Goal: Complete application form

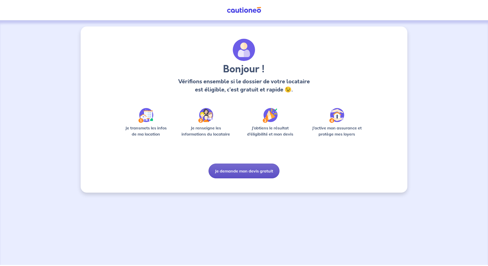
click at [245, 170] on button "Je demande mon devis gratuit" at bounding box center [243, 171] width 71 height 15
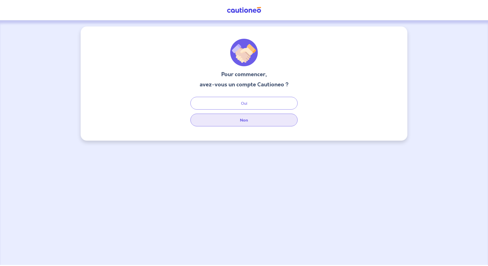
click at [257, 123] on button "Non" at bounding box center [243, 120] width 107 height 13
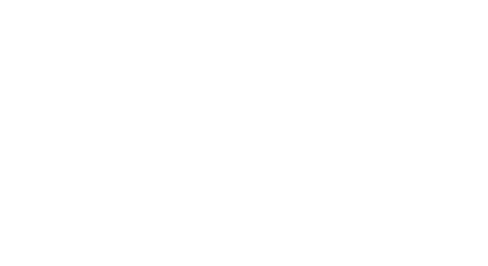
select select "FR"
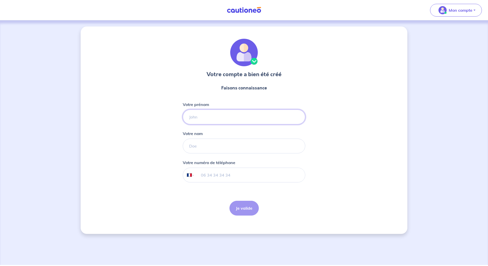
click at [228, 118] on input "Votre prénom" at bounding box center [244, 117] width 122 height 15
type input "[PERSON_NAME]"
type input "MARION"
type input "06 29 40 28 77"
click at [242, 208] on button "Je valide" at bounding box center [243, 208] width 29 height 15
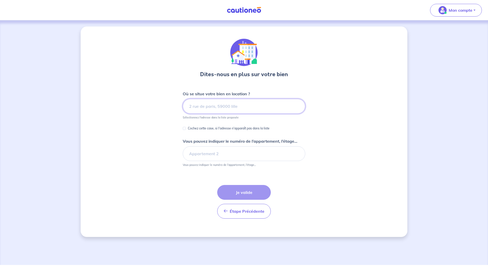
click at [216, 107] on input at bounding box center [244, 106] width 122 height 15
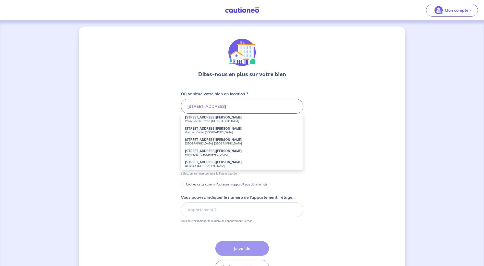
click at [204, 129] on strong "[STREET_ADDRESS][PERSON_NAME]" at bounding box center [213, 129] width 57 height 4
type input "[STREET_ADDRESS][PERSON_NAME]"
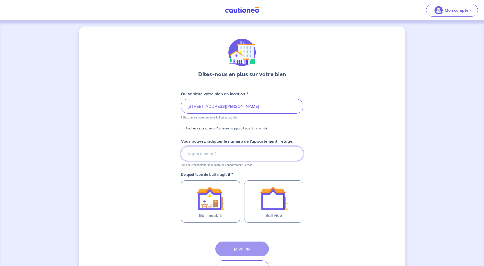
click at [231, 156] on input "Vous pouvez indiquer le numéro de l’appartement, l’étage..." at bounding box center [242, 153] width 122 height 15
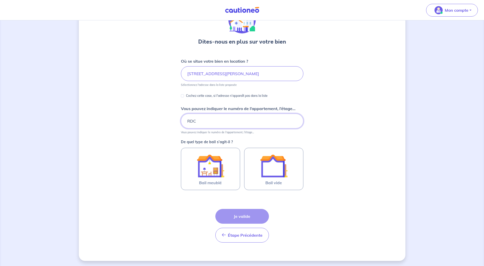
scroll to position [34, 0]
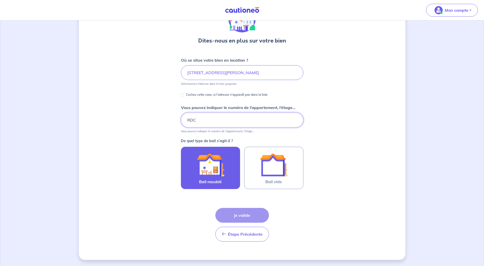
type input "RDC"
click at [192, 169] on div at bounding box center [210, 165] width 46 height 28
click at [0, 0] on input "Bail meublé" at bounding box center [0, 0] width 0 height 0
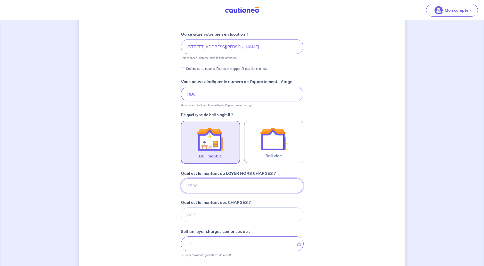
scroll to position [127, 0]
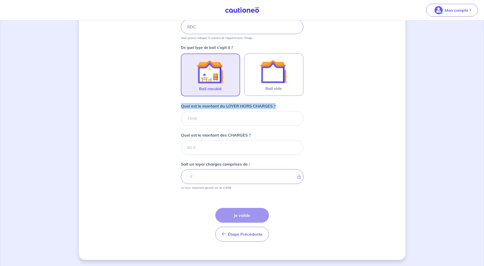
drag, startPoint x: 179, startPoint y: 105, endPoint x: 311, endPoint y: 103, distance: 132.2
click at [311, 103] on div "Dites-nous en plus sur votre bien Où se situe votre bien en location ? [STREET_…" at bounding box center [242, 79] width 327 height 361
drag, startPoint x: 311, startPoint y: 103, endPoint x: 284, endPoint y: 104, distance: 26.8
click at [284, 104] on div "Quel est le montant du LOYER HORS CHARGES ?" at bounding box center [242, 114] width 122 height 23
click at [218, 120] on input "Quel est le montant du LOYER HORS CHARGES ?" at bounding box center [242, 118] width 122 height 15
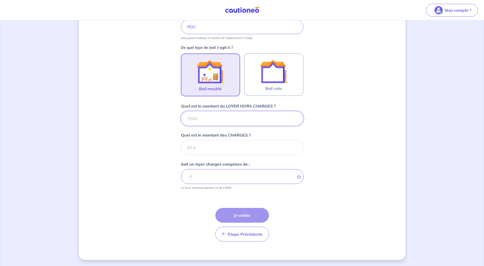
click at [215, 118] on input "Quel est le montant du LOYER HORS CHARGES ?" at bounding box center [242, 118] width 122 height 15
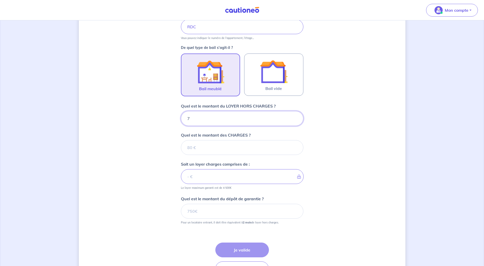
type input "74"
type input "746"
click at [194, 150] on input "Quel est le montant des CHARGES ?" at bounding box center [242, 147] width 122 height 15
type input "10"
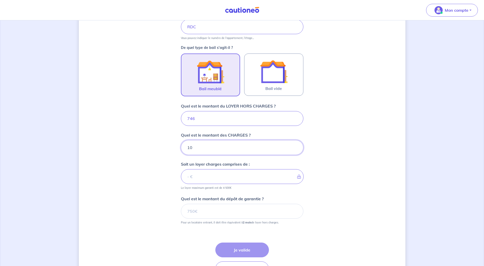
type input "747"
type input "104"
type input "850"
type input "104"
click at [134, 155] on div "Dites-nous en plus sur votre bien Où se situe votre bien en location ? [STREET_…" at bounding box center [242, 96] width 327 height 395
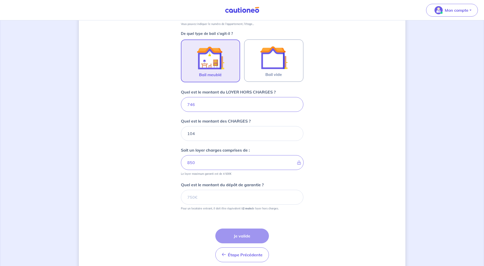
scroll to position [153, 0]
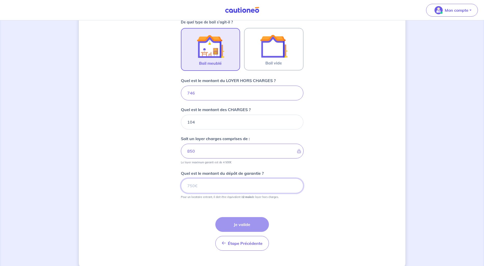
click at [214, 188] on input "Quel est le montant du dépôt de garantie ?" at bounding box center [242, 186] width 122 height 15
click at [204, 184] on input "Quel est le montant du dépôt de garantie ?" at bounding box center [242, 186] width 122 height 15
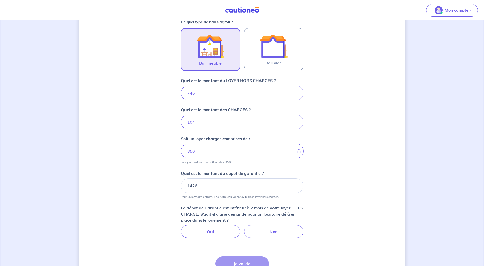
click at [213, 177] on div "Quel est le montant du dépôt de garantie ? 1426 Pour un locataire entrant, il d…" at bounding box center [242, 184] width 122 height 29
click at [208, 183] on input "1426" at bounding box center [242, 186] width 122 height 15
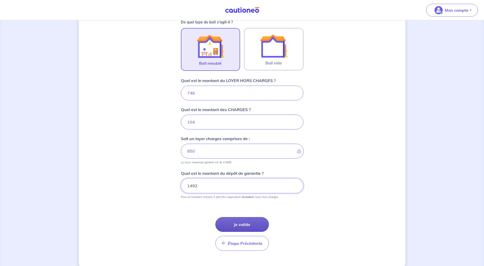
type input "1492"
click at [259, 222] on button "Je valide" at bounding box center [242, 224] width 54 height 15
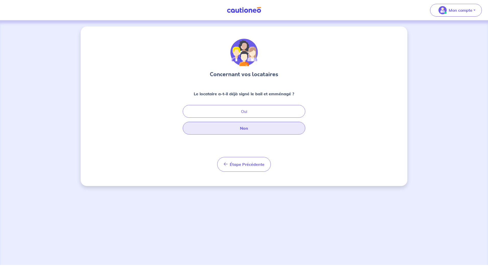
click at [266, 127] on button "Non" at bounding box center [244, 128] width 122 height 13
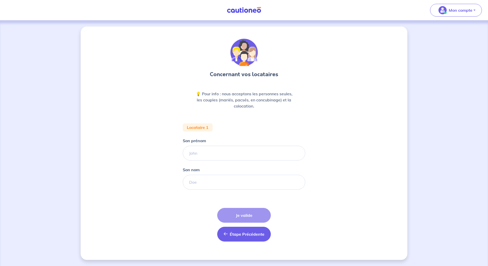
click at [230, 234] on span "Étape Précédente" at bounding box center [247, 234] width 35 height 5
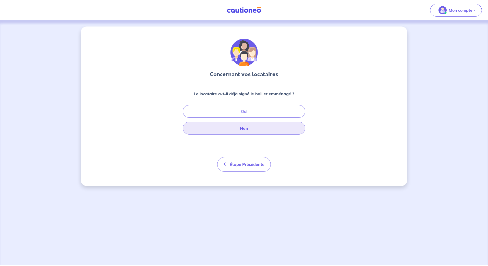
click at [230, 129] on button "Non" at bounding box center [244, 128] width 122 height 13
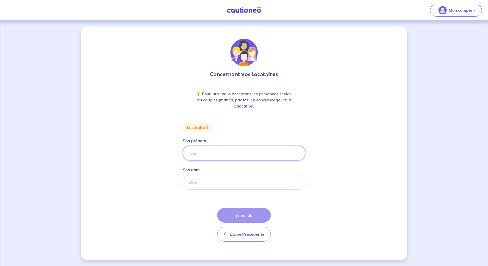
click at [205, 149] on input "Son prénom" at bounding box center [244, 153] width 122 height 15
click at [211, 188] on input "Son nom" at bounding box center [244, 182] width 122 height 15
click at [201, 126] on div "Locataire 1" at bounding box center [198, 127] width 30 height 8
click at [202, 153] on input "Son prénom" at bounding box center [244, 153] width 122 height 15
click at [210, 188] on input "Son nom" at bounding box center [244, 182] width 122 height 15
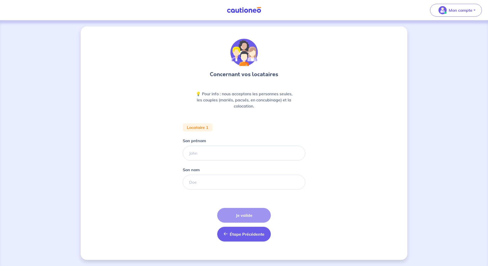
click at [233, 235] on span "Étape Précédente" at bounding box center [247, 234] width 35 height 5
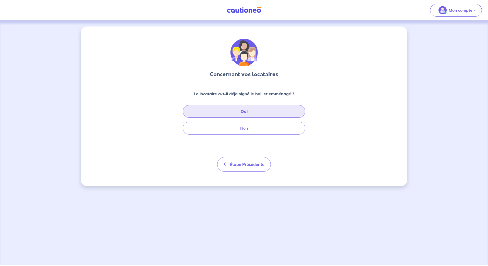
click at [267, 111] on button "Oui" at bounding box center [244, 111] width 122 height 13
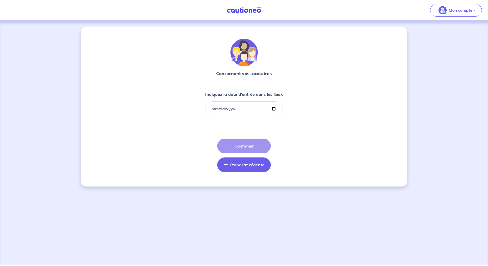
click at [239, 164] on span "Étape Précédente" at bounding box center [247, 165] width 35 height 5
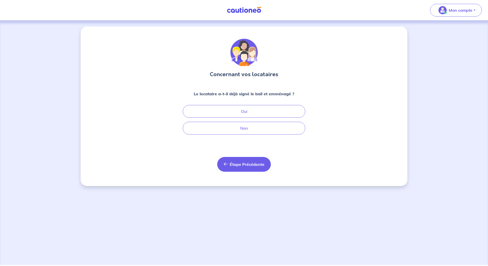
click at [235, 165] on span "Étape Précédente" at bounding box center [247, 164] width 35 height 5
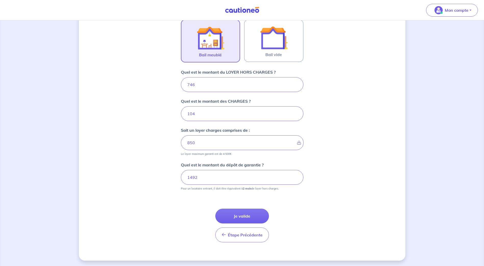
scroll to position [162, 0]
click at [249, 209] on button "Je valide" at bounding box center [242, 215] width 54 height 15
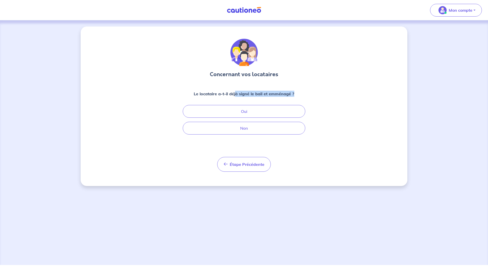
click at [325, 92] on div "Concernant vos locataires Le locataire a-t-il déjà signé le bail et emménagé ? …" at bounding box center [244, 107] width 327 height 160
click at [287, 91] on strong "Le locataire a-t-il déjà signé le bail et emménagé ?" at bounding box center [244, 93] width 101 height 5
click at [268, 126] on button "Non" at bounding box center [244, 128] width 122 height 13
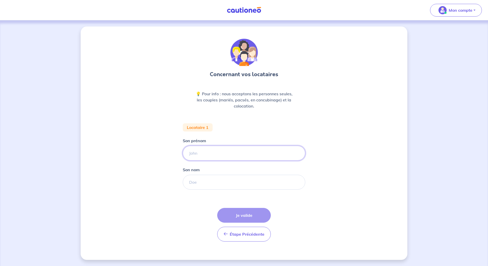
click at [219, 154] on input "Son prénom" at bounding box center [244, 153] width 122 height 15
click at [213, 184] on input "Son nom" at bounding box center [244, 182] width 122 height 15
click at [193, 127] on div "Locataire 1" at bounding box center [198, 127] width 30 height 8
click at [214, 154] on input "Son prénom" at bounding box center [244, 153] width 122 height 15
type input "test"
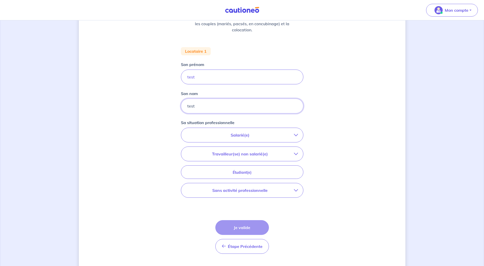
scroll to position [77, 0]
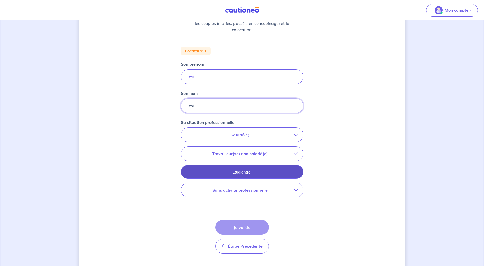
type input "test"
click at [236, 170] on p "Étudiant(e)" at bounding box center [242, 173] width 110 height 6
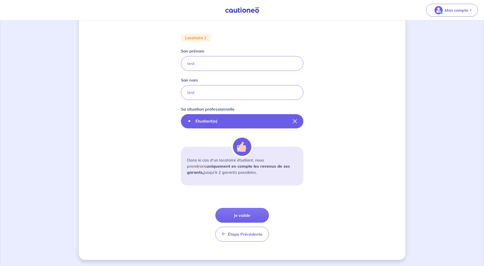
click at [220, 121] on label "Étudiant(e)" at bounding box center [206, 121] width 30 height 6
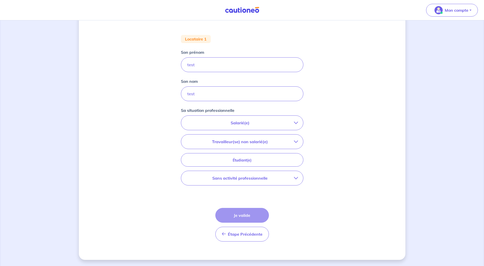
click at [225, 143] on p "Travailleur(se) non salarié(e)" at bounding box center [240, 142] width 108 height 6
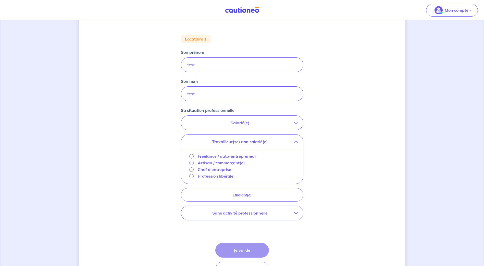
click at [217, 144] on p "Travailleur(se) non salarié(e)" at bounding box center [240, 142] width 108 height 6
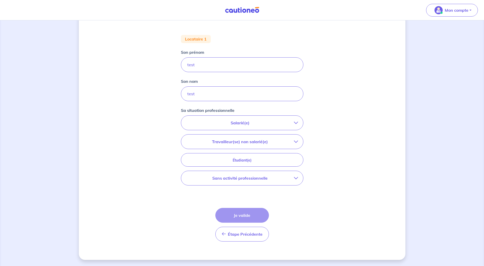
click at [219, 123] on p "Salarié(e)" at bounding box center [240, 123] width 108 height 6
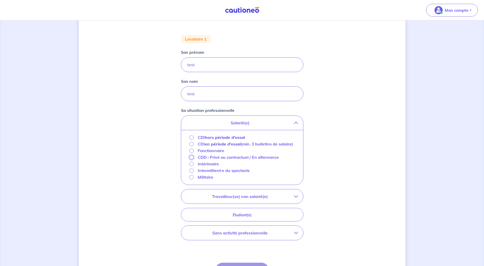
click at [191, 160] on input "CDD : Privé ou contractuel / En alternance" at bounding box center [191, 157] width 4 height 4
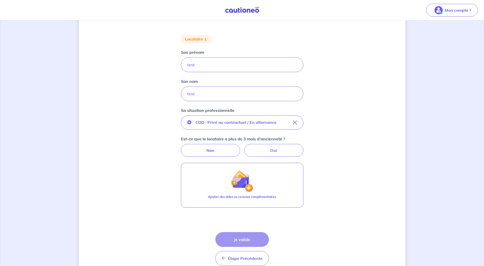
scroll to position [113, 0]
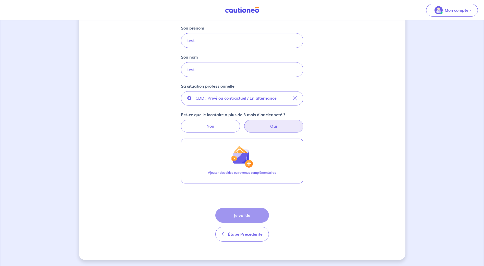
click at [265, 123] on label "Oui" at bounding box center [273, 126] width 59 height 13
click at [244, 123] on input "Oui" at bounding box center [241, 121] width 3 height 3
radio input "true"
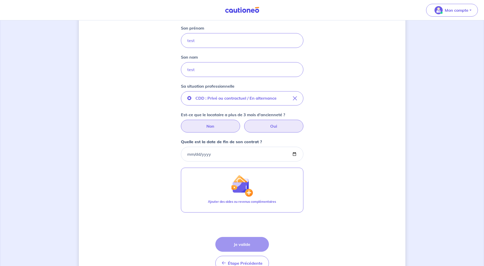
click at [226, 126] on label "Non" at bounding box center [210, 126] width 59 height 13
click at [240, 123] on input "Non" at bounding box center [241, 121] width 3 height 3
radio input "true"
click at [212, 126] on label "Non" at bounding box center [210, 126] width 59 height 13
click at [240, 123] on input "Non" at bounding box center [241, 121] width 3 height 3
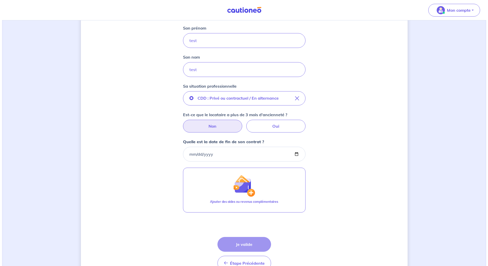
scroll to position [142, 0]
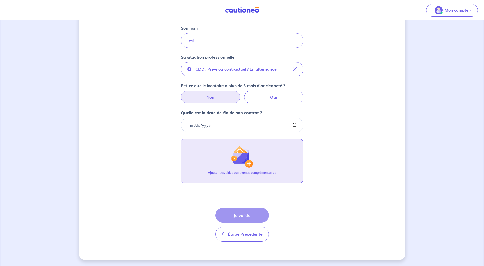
click at [257, 171] on p "Ajouter des aides ou revenus complémentaires" at bounding box center [242, 173] width 68 height 5
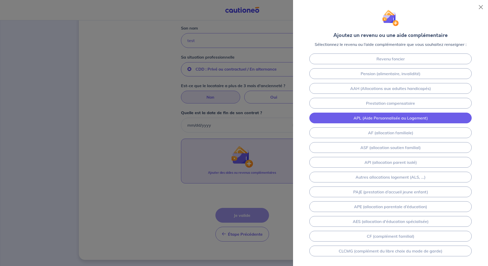
click at [347, 117] on link "APL (Aide Personnalisée au Logement)" at bounding box center [390, 118] width 162 height 11
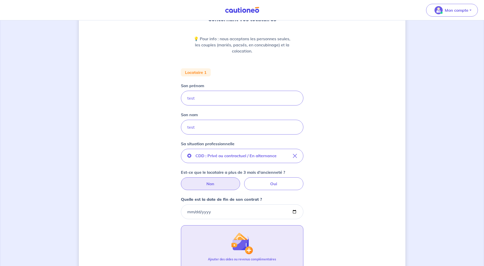
scroll to position [43, 0]
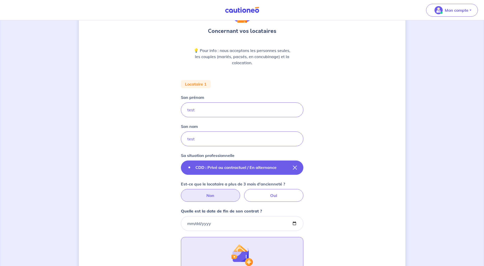
click at [226, 165] on p "CDD : Privé ou contractuel / En alternance" at bounding box center [235, 168] width 81 height 6
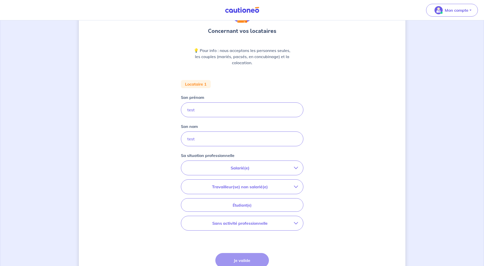
scroll to position [69, 0]
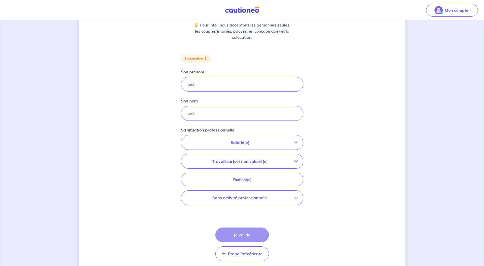
click at [229, 150] on button "Salarié(e)" at bounding box center [242, 142] width 122 height 14
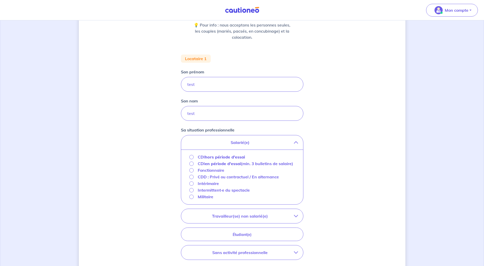
click at [196, 165] on div "CDI en période d'essai (min. 3 bulletins de salaire)" at bounding box center [241, 164] width 104 height 6
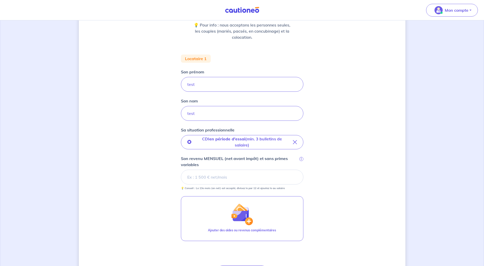
drag, startPoint x: 233, startPoint y: 158, endPoint x: 245, endPoint y: 157, distance: 11.8
click at [233, 158] on p "Son revenu MENSUEL (net avant impôt) et sans primes variables" at bounding box center [239, 162] width 117 height 12
click at [233, 170] on input "Son revenu MENSUEL (net avant impôt) et sans primes variables i" at bounding box center [242, 177] width 122 height 15
drag, startPoint x: 259, startPoint y: 156, endPoint x: 277, endPoint y: 154, distance: 18.2
click at [277, 154] on div "CDI en période d'essai (min. 3 bulletins de salaire) Son revenu MENSUEL (net av…" at bounding box center [242, 162] width 122 height 55
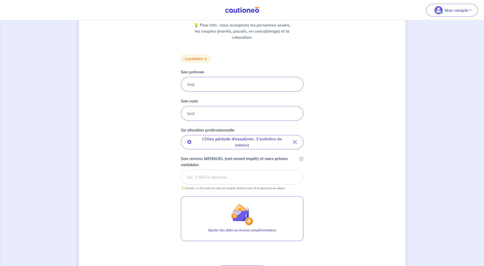
drag, startPoint x: 277, startPoint y: 154, endPoint x: 200, endPoint y: 160, distance: 77.5
click at [200, 160] on p "Son revenu MENSUEL (net avant impôt) et sans primes variables" at bounding box center [239, 162] width 117 height 12
click at [200, 170] on input "Son revenu MENSUEL (net avant impôt) et sans primes variables i" at bounding box center [242, 177] width 122 height 15
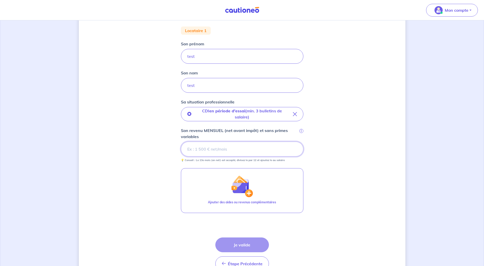
scroll to position [127, 0]
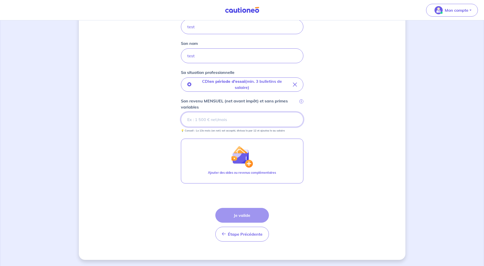
click at [198, 119] on input "Son revenu MENSUEL (net avant impôt) et sans primes variables i" at bounding box center [242, 119] width 122 height 15
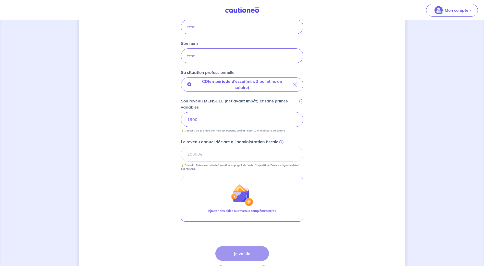
click at [162, 134] on div "Concernant vos locataires 💡 Pour info : nous acceptons les personnes seules, le…" at bounding box center [242, 99] width 327 height 399
click at [210, 155] on input "Le revenu annuel déclaré à l'administration fiscale i" at bounding box center [242, 154] width 122 height 15
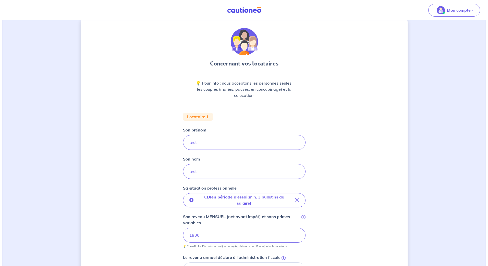
scroll to position [0, 0]
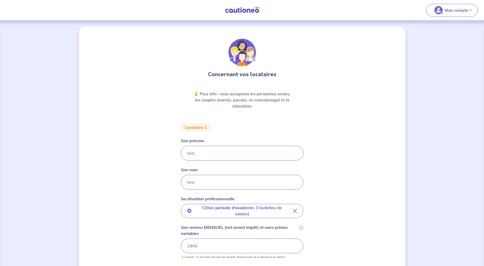
click at [242, 61] on img at bounding box center [242, 53] width 28 height 28
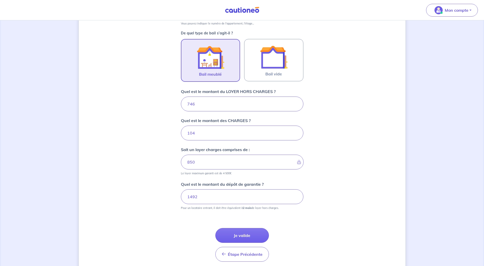
scroll to position [162, 0]
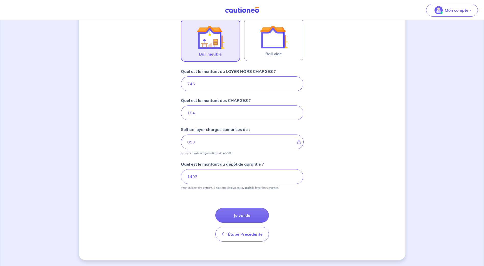
click at [253, 6] on link at bounding box center [242, 10] width 38 height 9
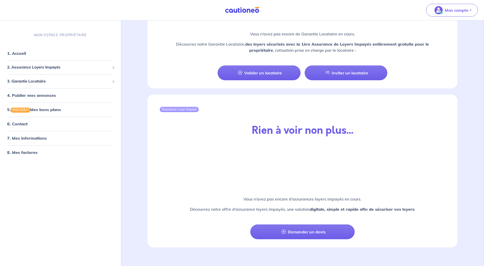
scroll to position [483, 0]
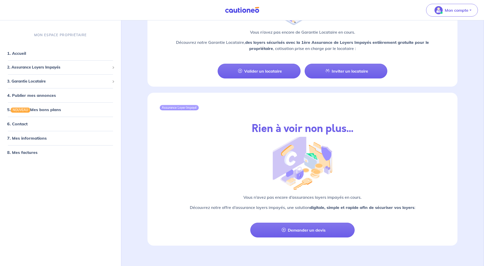
click at [247, 10] on img at bounding box center [242, 10] width 38 height 6
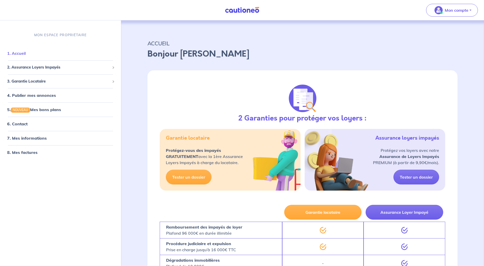
click at [26, 54] on link "1. Accueil" at bounding box center [16, 53] width 19 height 5
click at [14, 51] on link "1. Accueil" at bounding box center [16, 53] width 19 height 5
click at [27, 68] on span "2. Assurance Loyers Impayés" at bounding box center [58, 68] width 103 height 6
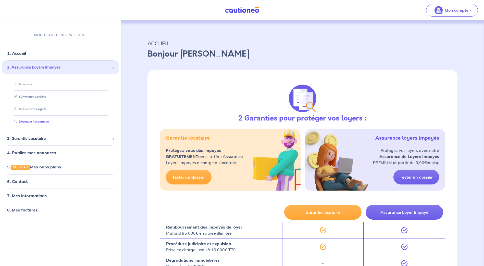
click at [32, 121] on link "Découvrir l'assurance" at bounding box center [30, 122] width 37 height 4
